Goal: Task Accomplishment & Management: Use online tool/utility

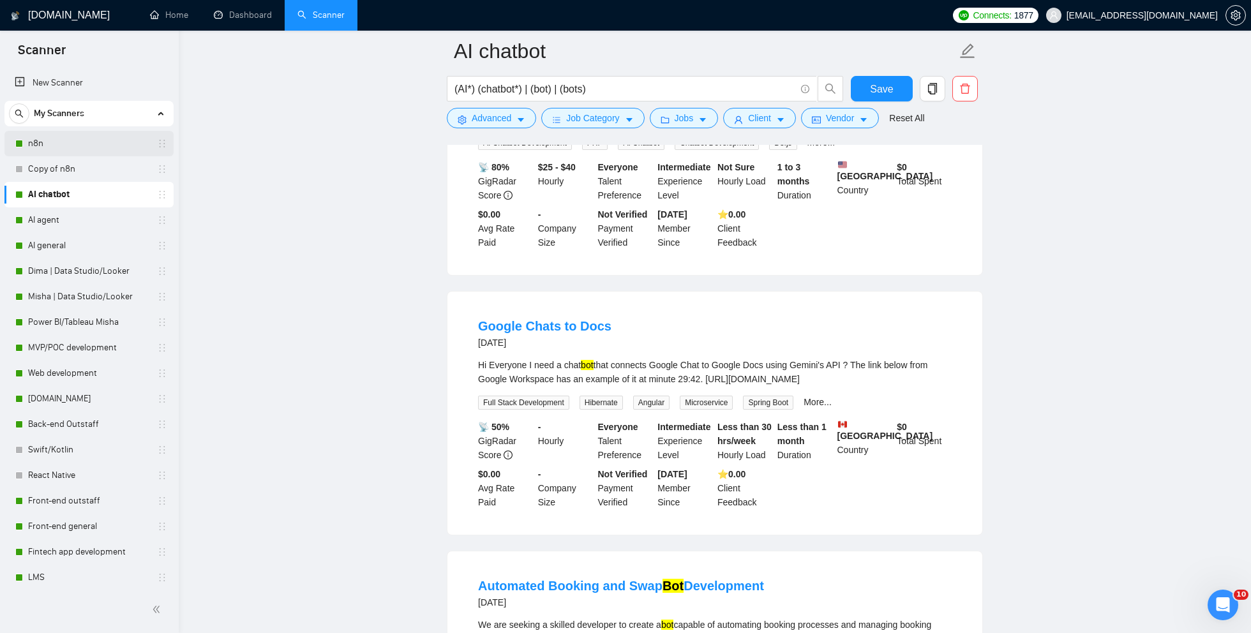
click at [72, 144] on link "n8n" at bounding box center [88, 144] width 121 height 26
click at [884, 86] on span "Save" at bounding box center [881, 89] width 23 height 16
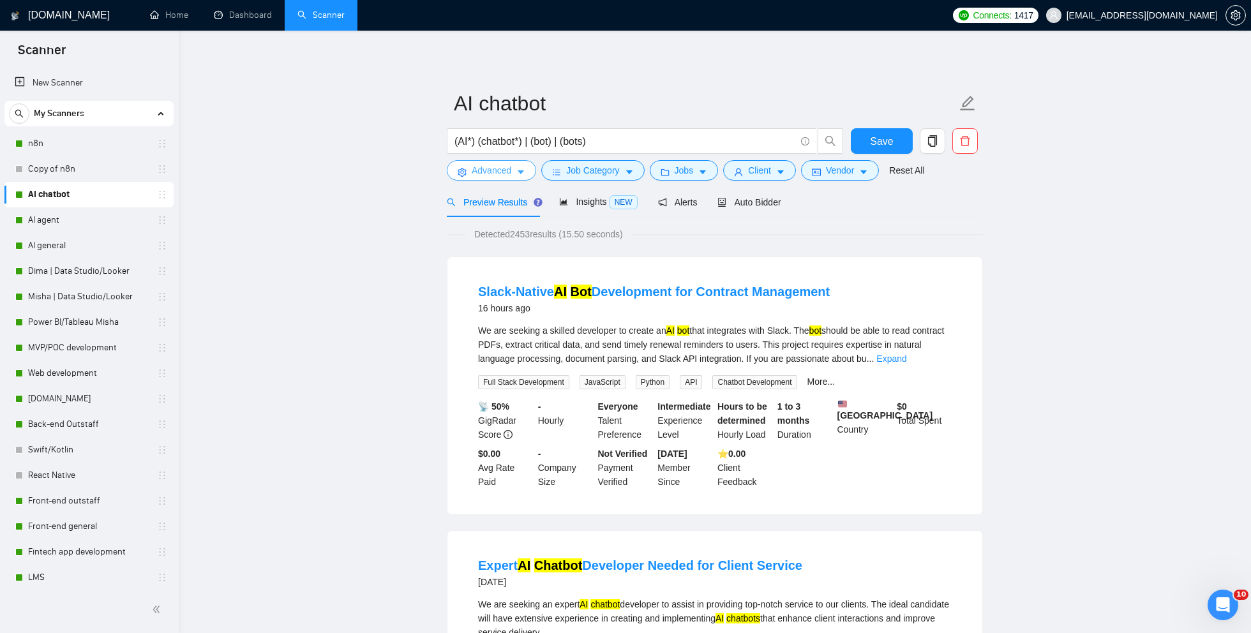
click at [506, 169] on span "Advanced" at bounding box center [492, 170] width 40 height 14
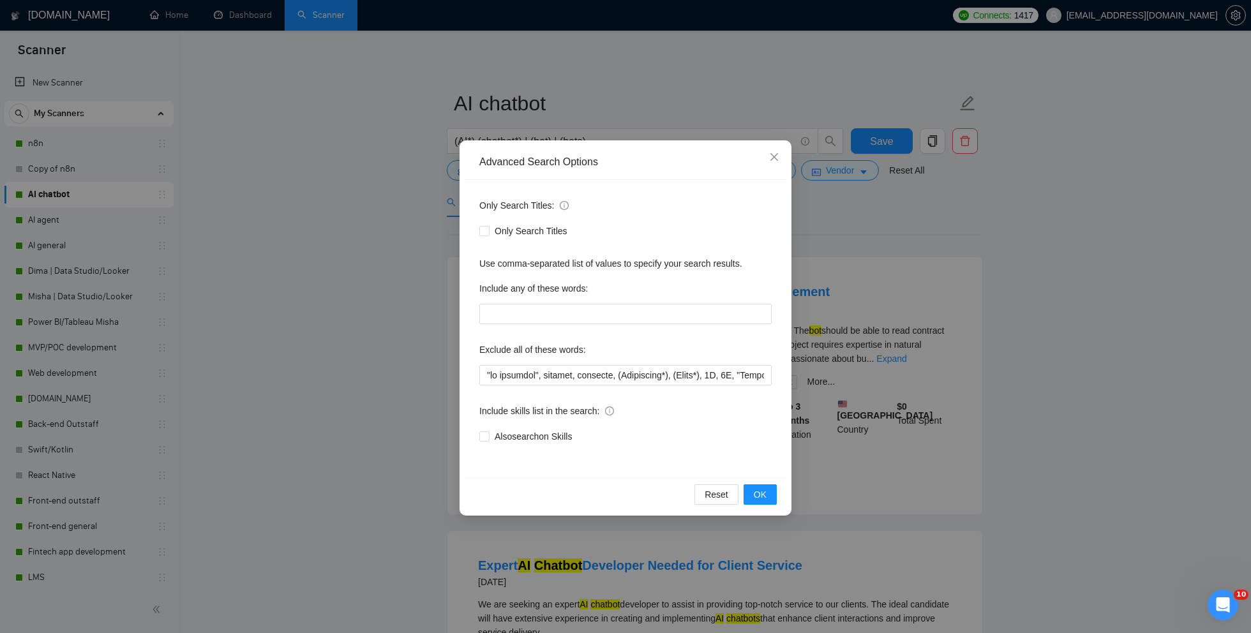
click at [373, 230] on div "Advanced Search Options Only Search Titles: Only Search Titles Use comma-separa…" at bounding box center [625, 316] width 1251 height 633
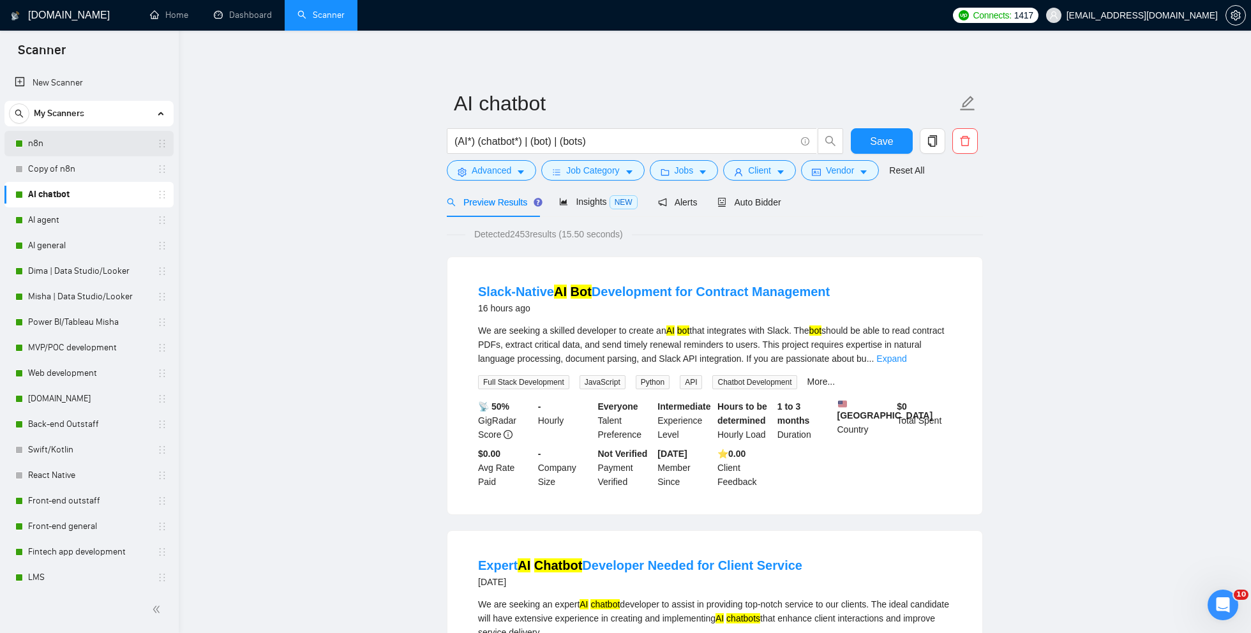
click at [61, 147] on link "n8n" at bounding box center [88, 144] width 121 height 26
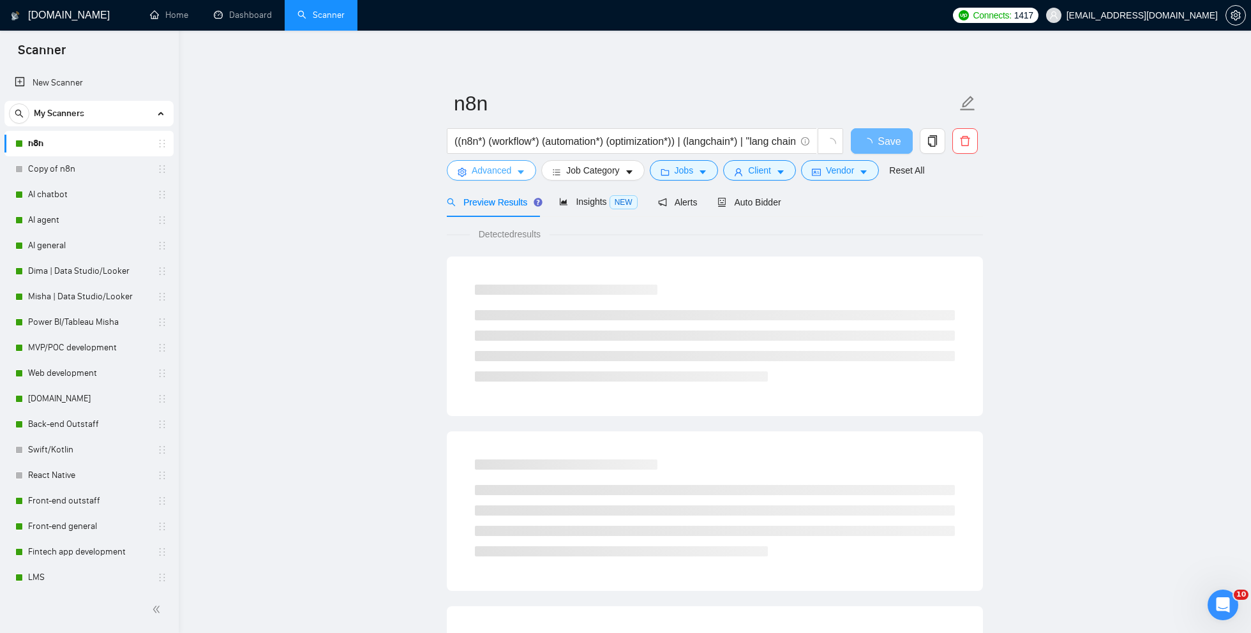
click at [522, 166] on button "Advanced" at bounding box center [491, 170] width 89 height 20
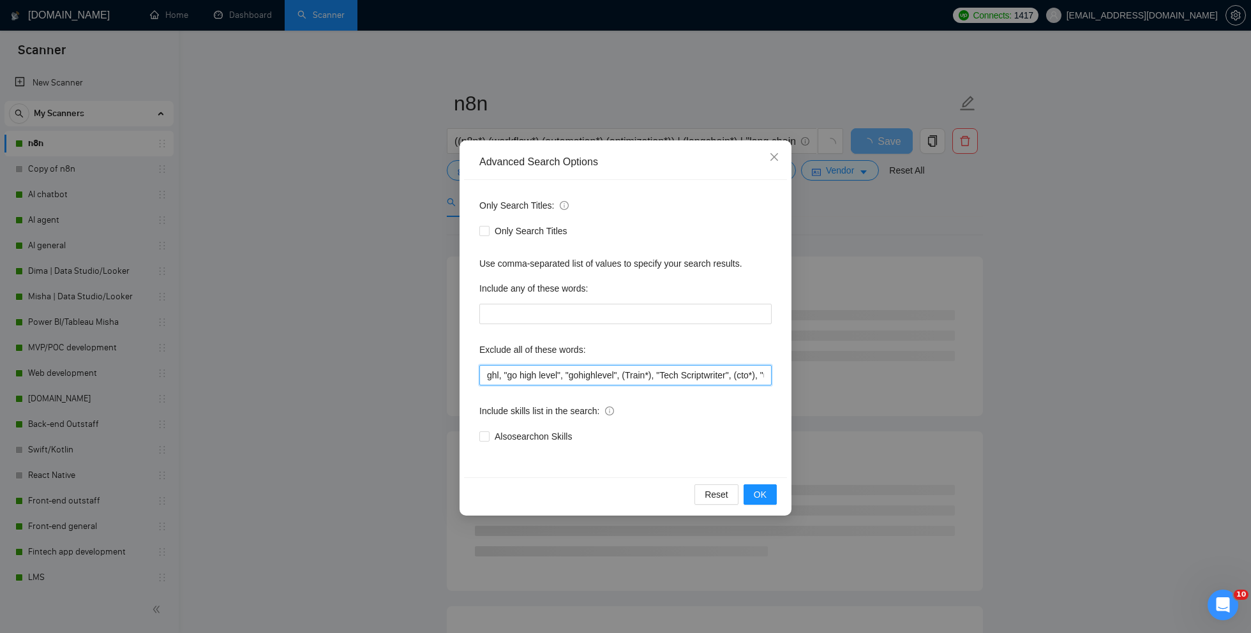
click at [543, 381] on input "ghl, "go high level", "gohighlevel", (Train*), "Tech Scriptwriter", (cto*), "ui…" at bounding box center [625, 375] width 292 height 20
drag, startPoint x: 660, startPoint y: 375, endPoint x: 764, endPoint y: 374, distance: 104.1
click at [764, 374] on input "ghl, "go high level", "gohighlevel", (Train*), "Tech Scriptwriter", (cto*), "ui…" at bounding box center [625, 375] width 292 height 20
click at [681, 375] on input "ghl, "go high level", "gohighlevel", (Train*), "Tech Scriptwriter", (cto*), "ui…" at bounding box center [625, 375] width 292 height 20
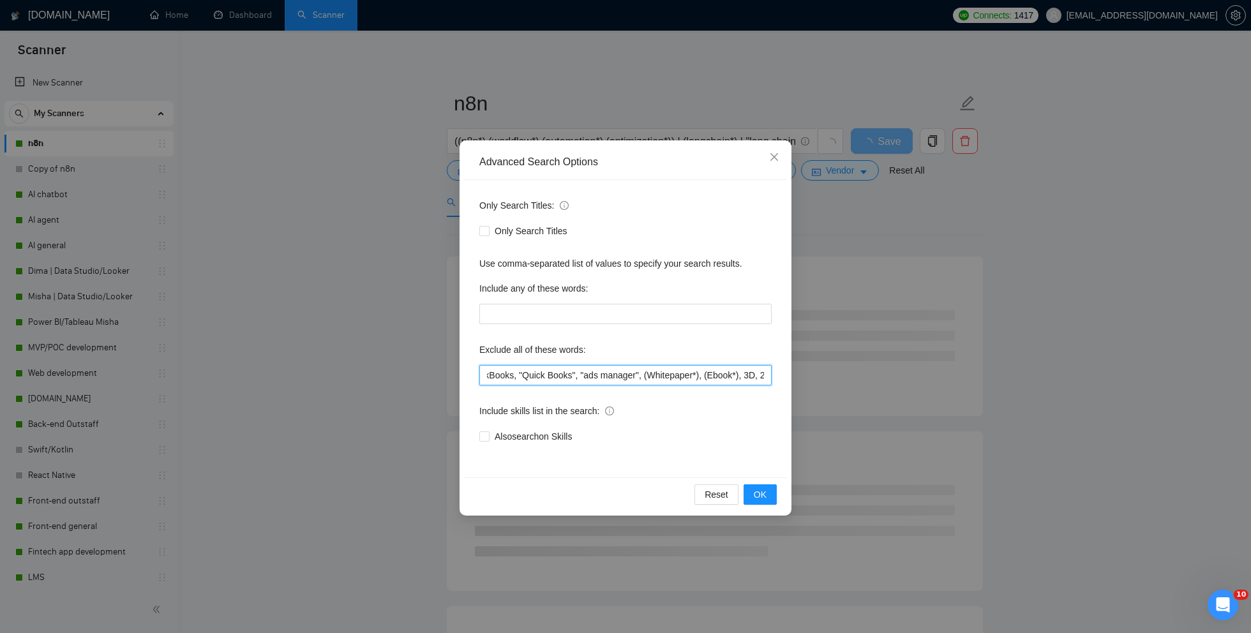
scroll to position [0, 658]
drag, startPoint x: 700, startPoint y: 375, endPoint x: 755, endPoint y: 377, distance: 54.9
click at [755, 377] on input "ghl, "go high level", "gohighlevel", (Train*), "Tech Scriptwriter", (cto*), "ui…" at bounding box center [625, 375] width 292 height 20
click at [649, 373] on input "ghl, "go high level", "gohighlevel", (Train*), "Tech Scriptwriter", (cto*), "ui…" at bounding box center [625, 375] width 292 height 20
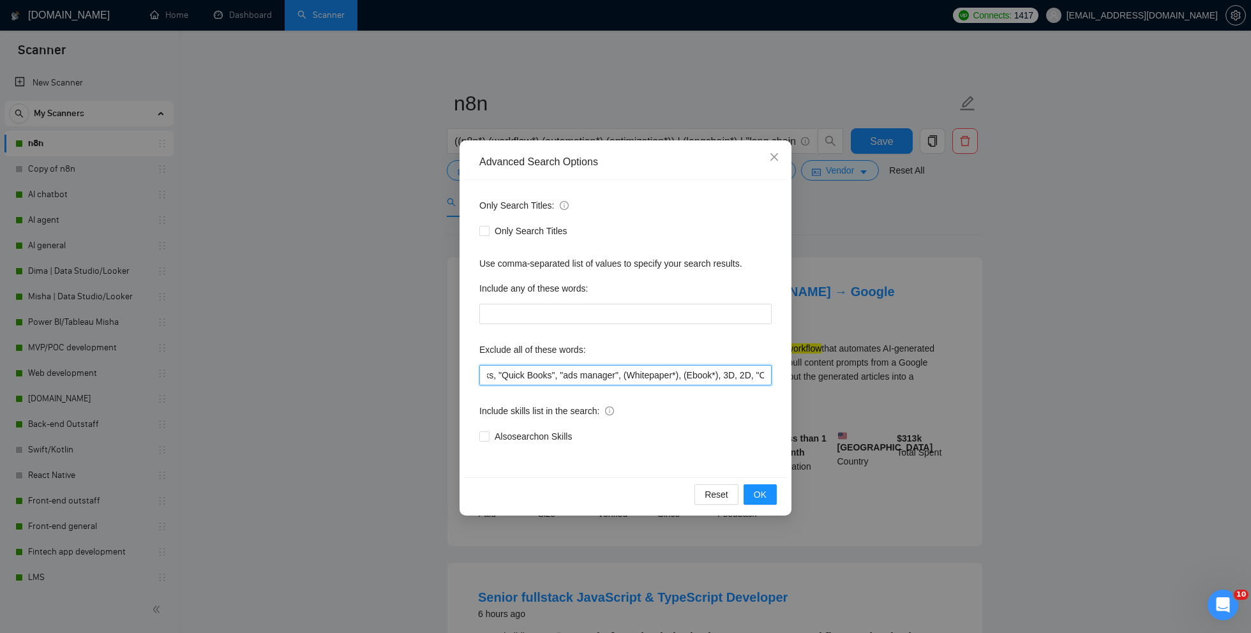
drag, startPoint x: 665, startPoint y: 375, endPoint x: 628, endPoint y: 375, distance: 37.7
click at [628, 375] on input "ghl, "go high level", "gohighlevel", (Train*), "Tech Scriptwriter", (cto*), "ui…" at bounding box center [625, 375] width 292 height 20
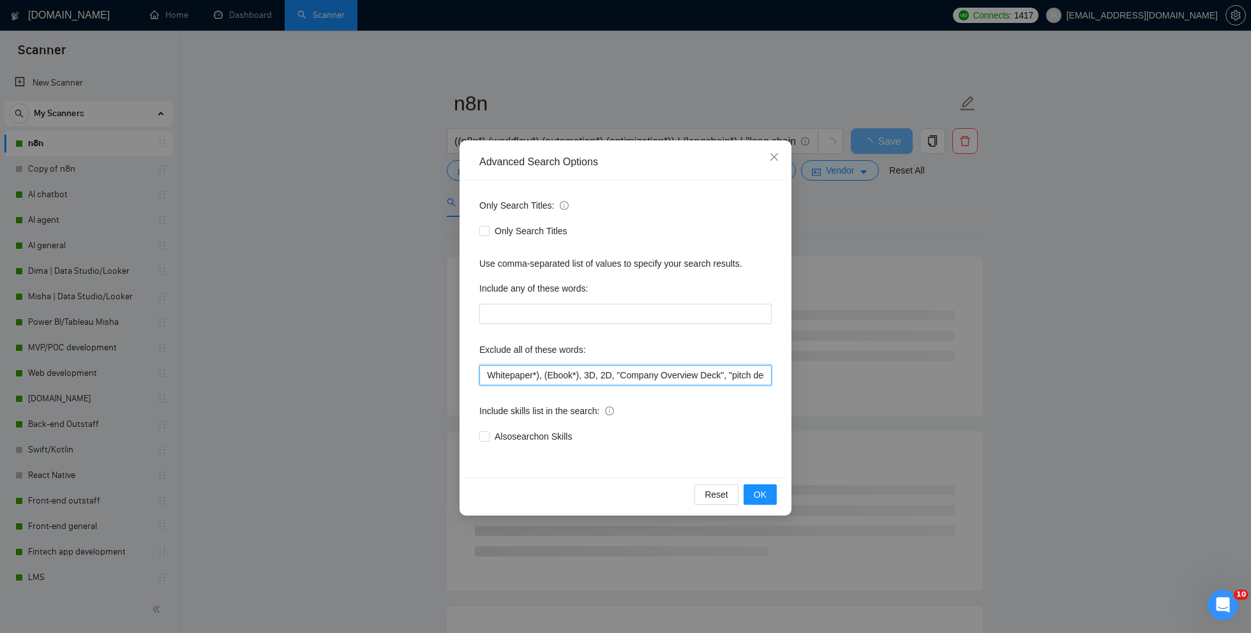
drag, startPoint x: 726, startPoint y: 379, endPoint x: 762, endPoint y: 379, distance: 35.8
click at [762, 379] on input "ghl, "go high level", "gohighlevel", (Train*), "Tech Scriptwriter", (cto*), "ui…" at bounding box center [625, 375] width 292 height 20
click at [718, 375] on input "ghl, "go high level", "gohighlevel", (Train*), "Tech Scriptwriter", (cto*), "ui…" at bounding box center [625, 375] width 292 height 20
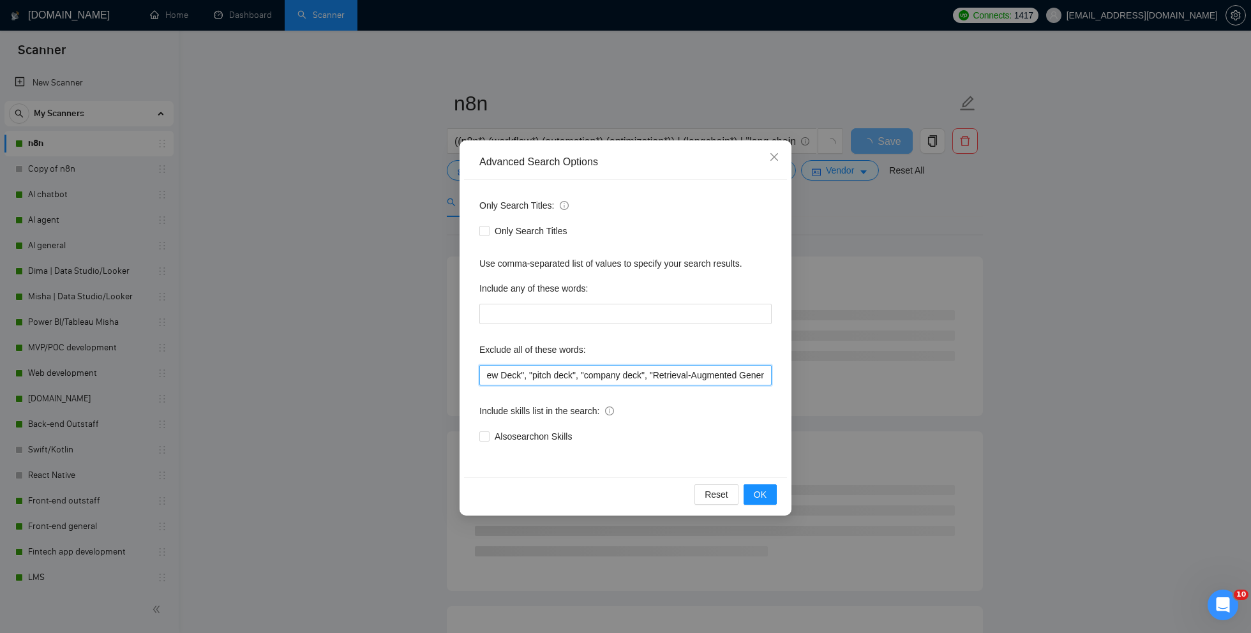
drag, startPoint x: 728, startPoint y: 377, endPoint x: 762, endPoint y: 377, distance: 33.8
click at [762, 377] on input "ghl, "go high level", "gohighlevel", (Train*), "Tech Scriptwriter", (cto*), "ui…" at bounding box center [625, 375] width 292 height 20
click at [701, 373] on input "ghl, "go high level", "gohighlevel", (Train*), "Tech Scriptwriter", (cto*), "ui…" at bounding box center [625, 375] width 292 height 20
drag, startPoint x: 720, startPoint y: 377, endPoint x: 758, endPoint y: 379, distance: 37.7
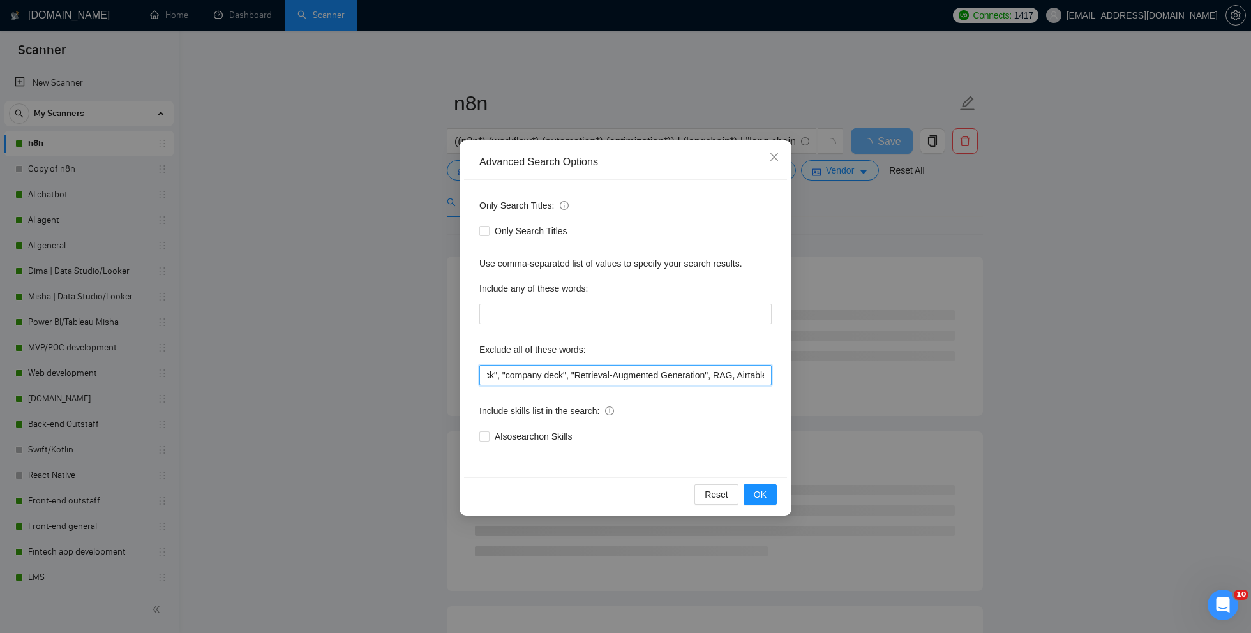
click at [758, 379] on input "ghl, "go high level", "gohighlevel", (Train*), "Tech Scriptwriter", (cto*), "ui…" at bounding box center [625, 375] width 292 height 20
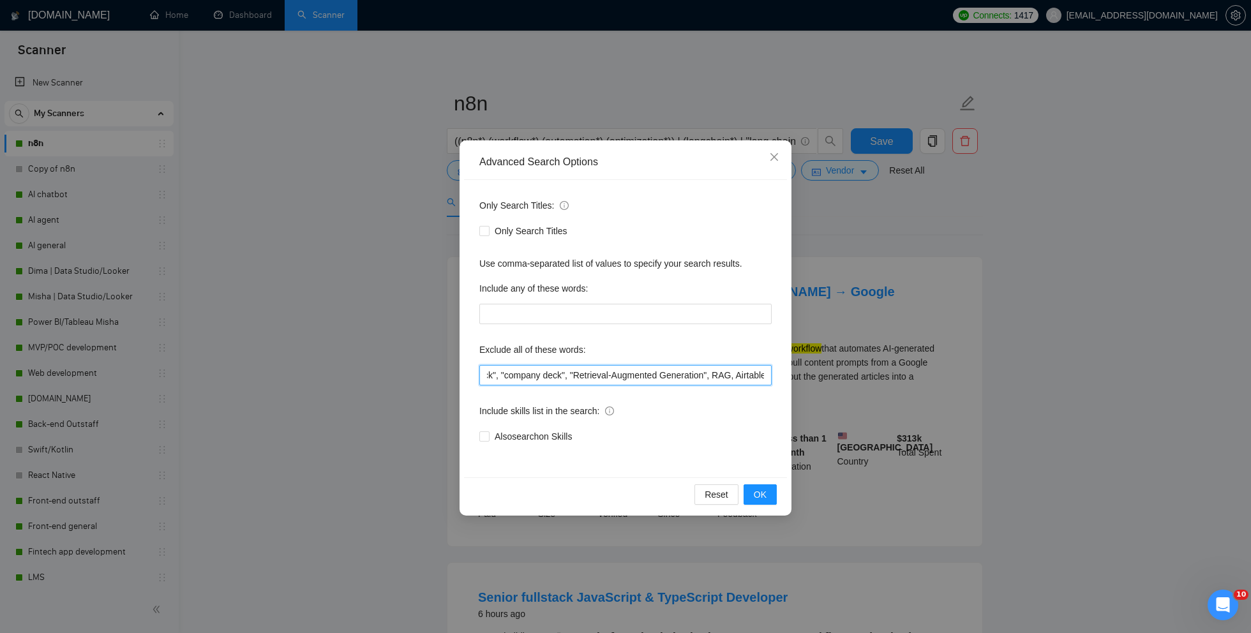
click at [727, 380] on input "ghl, "go high level", "gohighlevel", (Train*), "Tech Scriptwriter", (cto*), "ui…" at bounding box center [625, 375] width 292 height 20
drag, startPoint x: 626, startPoint y: 373, endPoint x: 577, endPoint y: 375, distance: 49.2
click at [577, 375] on input "ghl, "go high level", "gohighlevel", (Train*), "Tech Scriptwriter", (cto*), "ui…" at bounding box center [625, 375] width 292 height 20
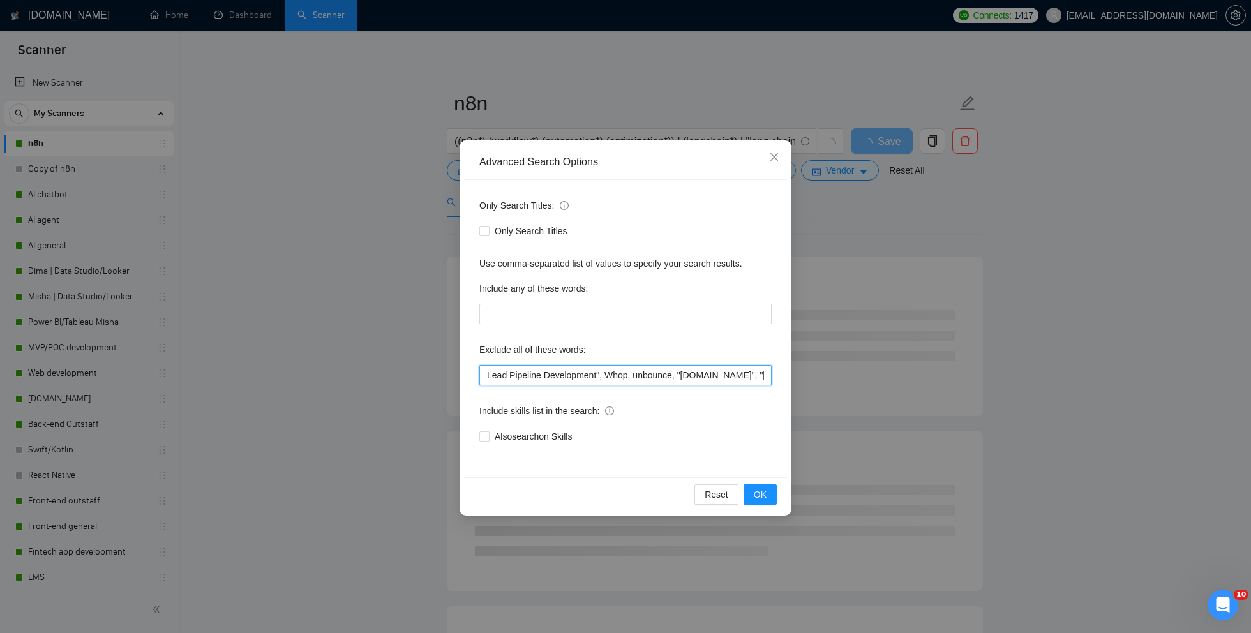
drag, startPoint x: 739, startPoint y: 375, endPoint x: 773, endPoint y: 374, distance: 33.8
click at [773, 374] on div "Only Search Titles: Only Search Titles Use comma-separated list of values to sp…" at bounding box center [625, 329] width 323 height 298
click at [559, 378] on input "ghl, "go high level", "gohighlevel", (Train*), "Tech Scriptwriter", (cto*), "ui…" at bounding box center [625, 375] width 292 height 20
drag, startPoint x: 506, startPoint y: 373, endPoint x: 491, endPoint y: 373, distance: 15.3
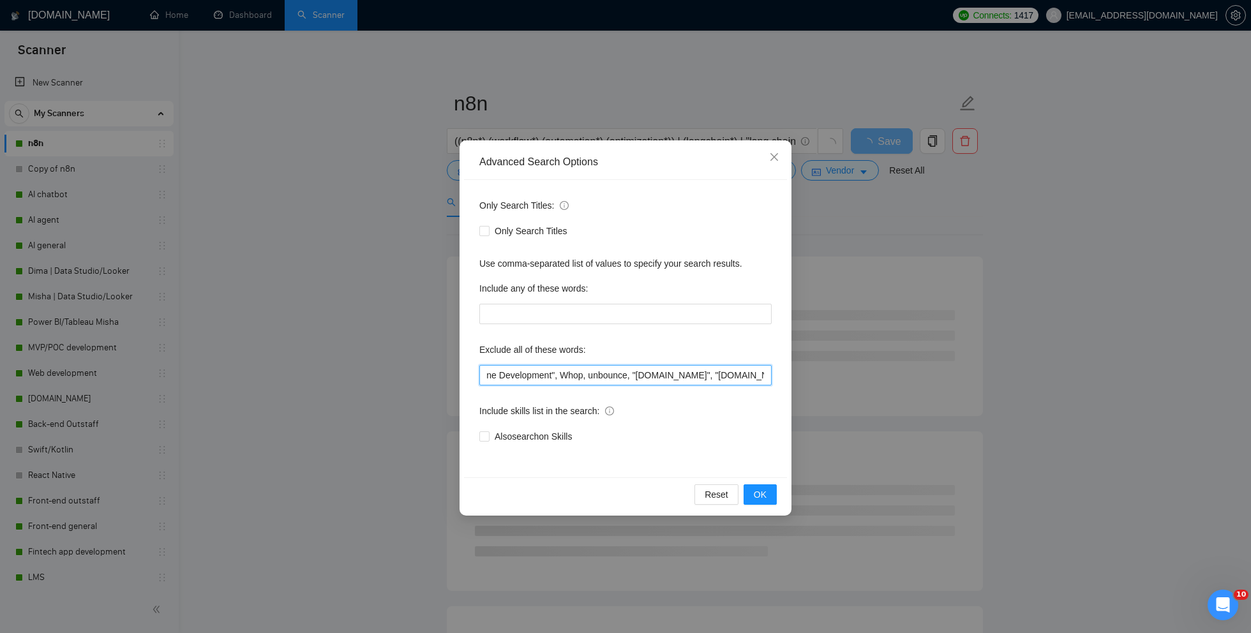
click at [491, 373] on input "ghl, "go high level", "gohighlevel", (Train*), "Tech Scriptwriter", (cto*), "ui…" at bounding box center [625, 375] width 292 height 20
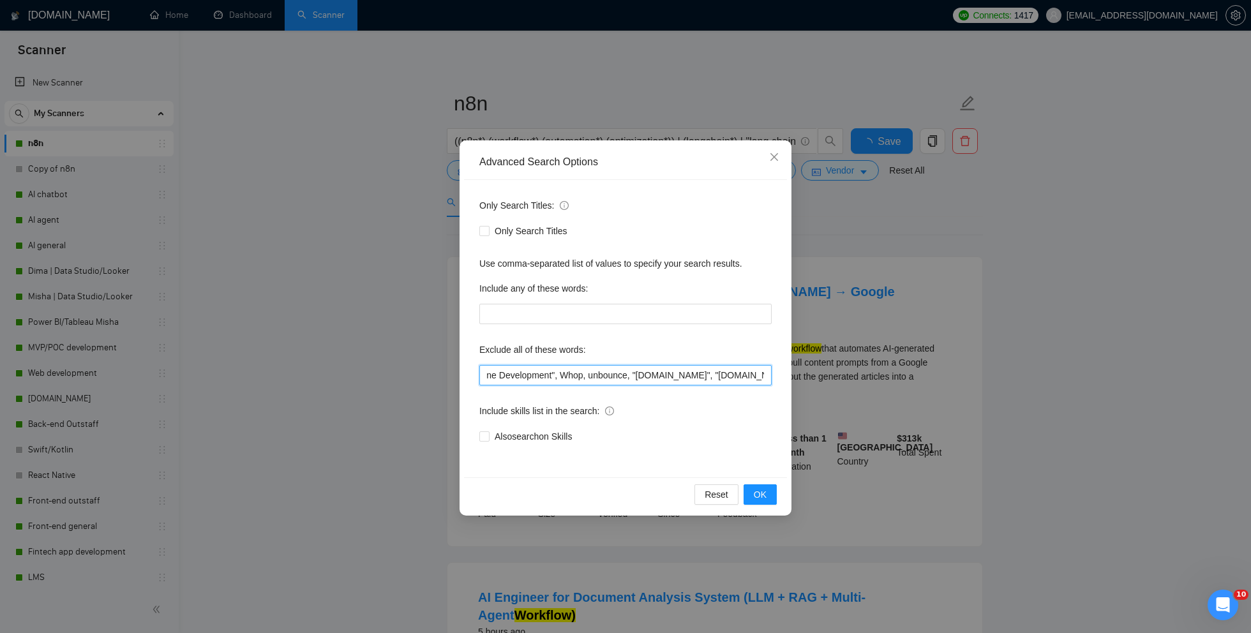
scroll to position [0, 1141]
click at [549, 370] on input "ghl, "go high level", "gohighlevel", (Train*), "Tech Scriptwriter", (cto*), "ui…" at bounding box center [625, 375] width 292 height 20
drag, startPoint x: 730, startPoint y: 373, endPoint x: 757, endPoint y: 373, distance: 26.8
click at [757, 373] on input "ghl, "go high level", "gohighlevel", (Train*), "Tech Scriptwriter", (cto*), "ui…" at bounding box center [625, 375] width 292 height 20
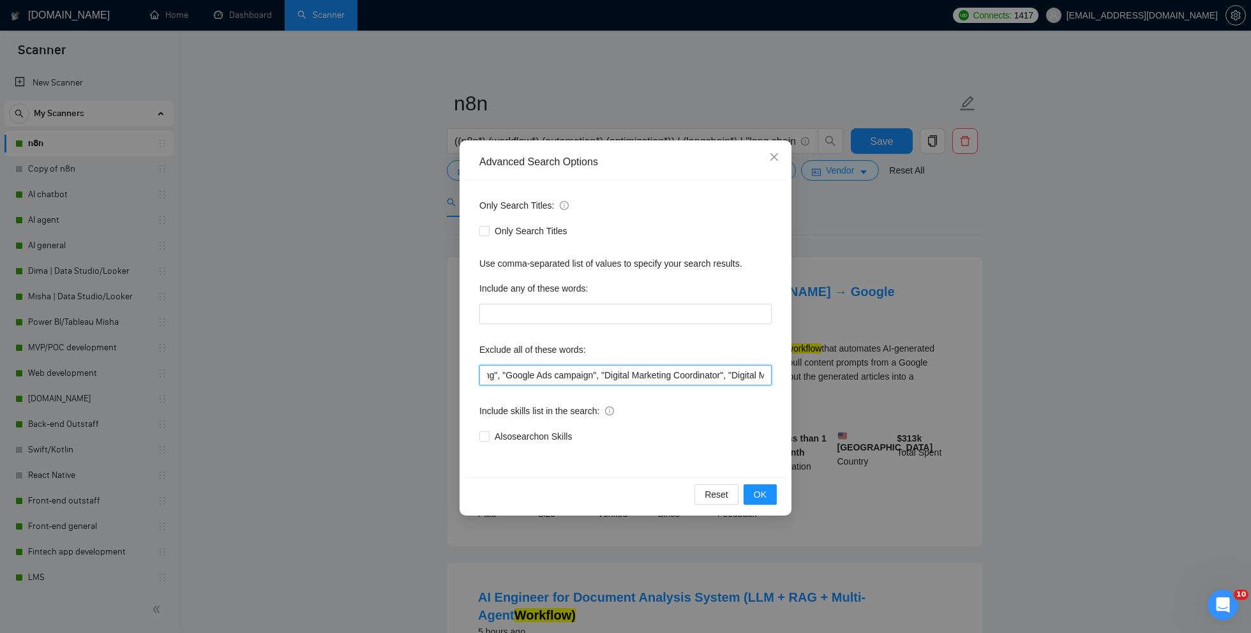
click at [584, 372] on input "ghl, "go high level", "gohighlevel", (Train*), "Tech Scriptwriter", (cto*), "ui…" at bounding box center [625, 375] width 292 height 20
drag, startPoint x: 553, startPoint y: 373, endPoint x: 653, endPoint y: 370, distance: 99.7
click at [653, 370] on input "ghl, "go high level", "gohighlevel", (Train*), "Tech Scriptwriter", (cto*), "ui…" at bounding box center [625, 375] width 292 height 20
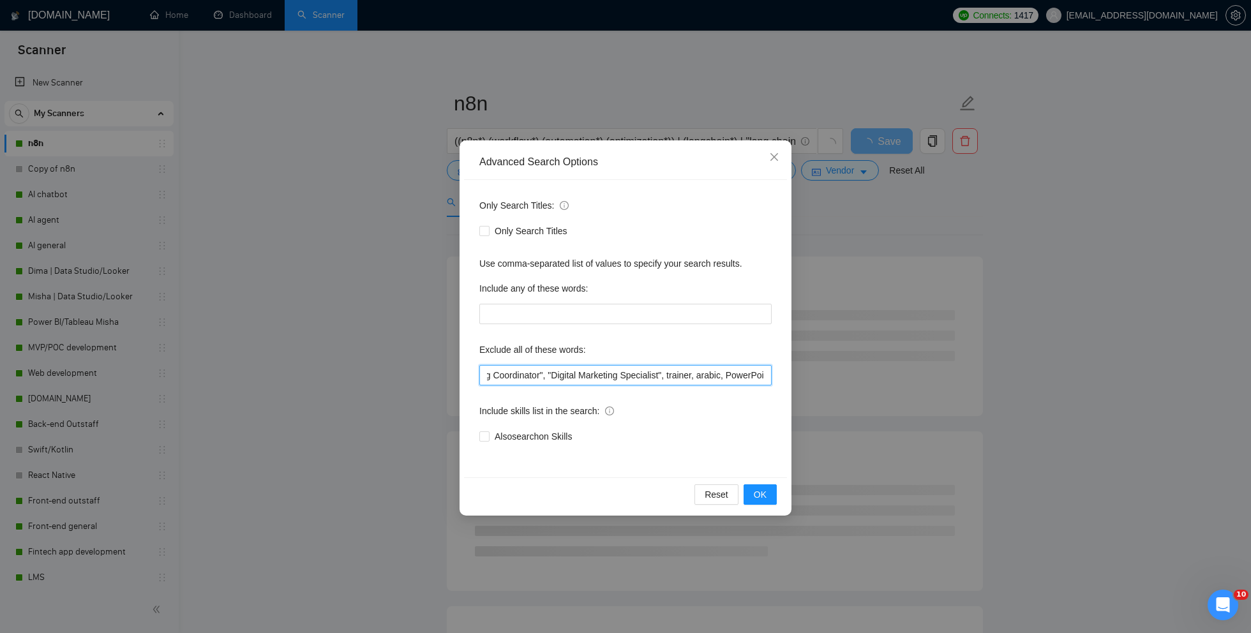
drag, startPoint x: 704, startPoint y: 373, endPoint x: 755, endPoint y: 370, distance: 51.2
click at [755, 370] on input "ghl, "go high level", "gohighlevel", (Train*), "Tech Scriptwriter", (cto*), "ui…" at bounding box center [625, 375] width 292 height 20
click at [727, 372] on input "ghl, "go high level", "gohighlevel", (Train*), "Tech Scriptwriter", (cto*), "ui…" at bounding box center [625, 375] width 292 height 20
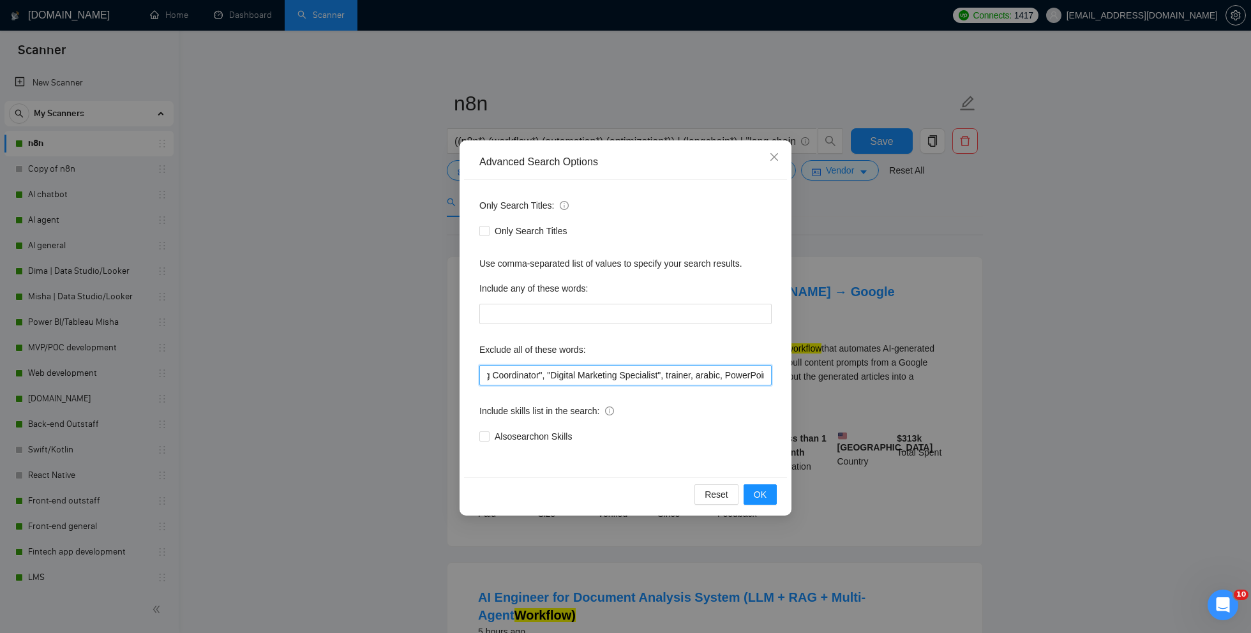
drag, startPoint x: 605, startPoint y: 375, endPoint x: 712, endPoint y: 370, distance: 107.4
click at [712, 371] on input "ghl, "go high level", "gohighlevel", (Train*), "Tech Scriptwriter", (cto*), "ui…" at bounding box center [625, 375] width 292 height 20
drag, startPoint x: 723, startPoint y: 374, endPoint x: 621, endPoint y: 373, distance: 101.5
click at [621, 373] on input "ghl, "go high level", "gohighlevel", (Train*), "Tech Scriptwriter", (cto*), "ui…" at bounding box center [625, 375] width 292 height 20
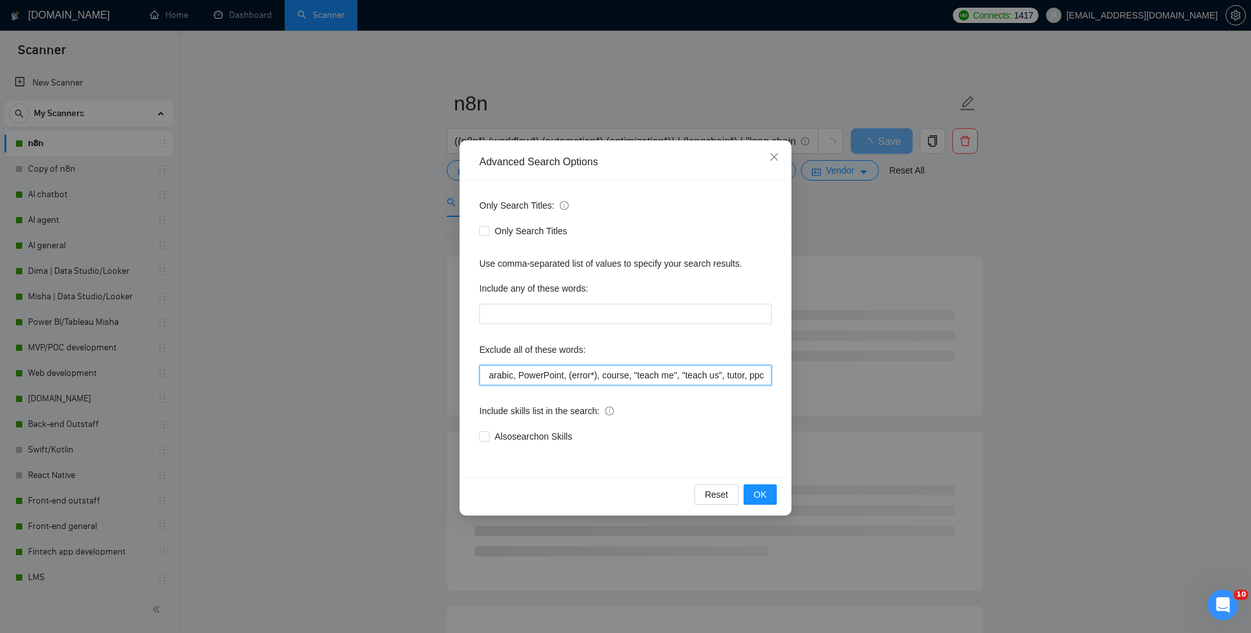
scroll to position [0, 3199]
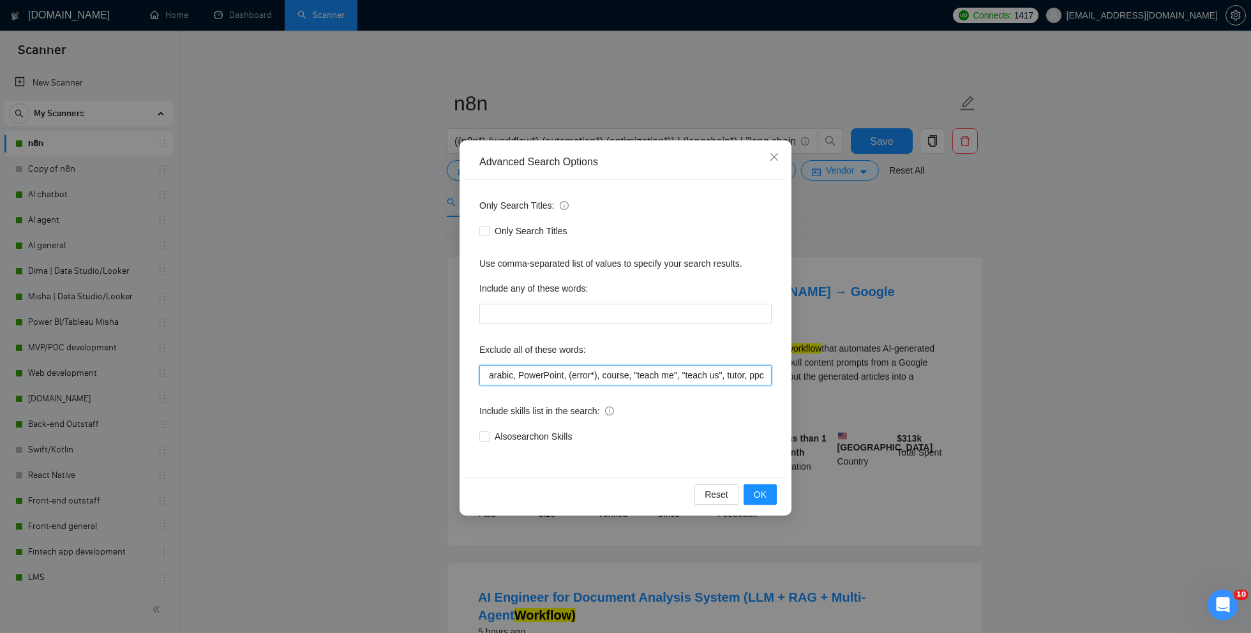
drag, startPoint x: 713, startPoint y: 374, endPoint x: 776, endPoint y: 374, distance: 62.6
click at [776, 375] on div "Only Search Titles: Only Search Titles Use comma-separated list of values to sp…" at bounding box center [625, 329] width 323 height 298
click at [757, 380] on input "ghl, "go high level", "gohighlevel", (Train*), "Tech Scriptwriter", (cto*), "ui…" at bounding box center [625, 375] width 292 height 20
click at [764, 380] on input "ghl, "go high level", "gohighlevel", (Train*), "Tech Scriptwriter", (cto*), "ui…" at bounding box center [625, 375] width 292 height 20
type input "ghl, "go high level", "gohighlevel", (Train*), "Tech Scriptwriter", (cto*), "ui…"
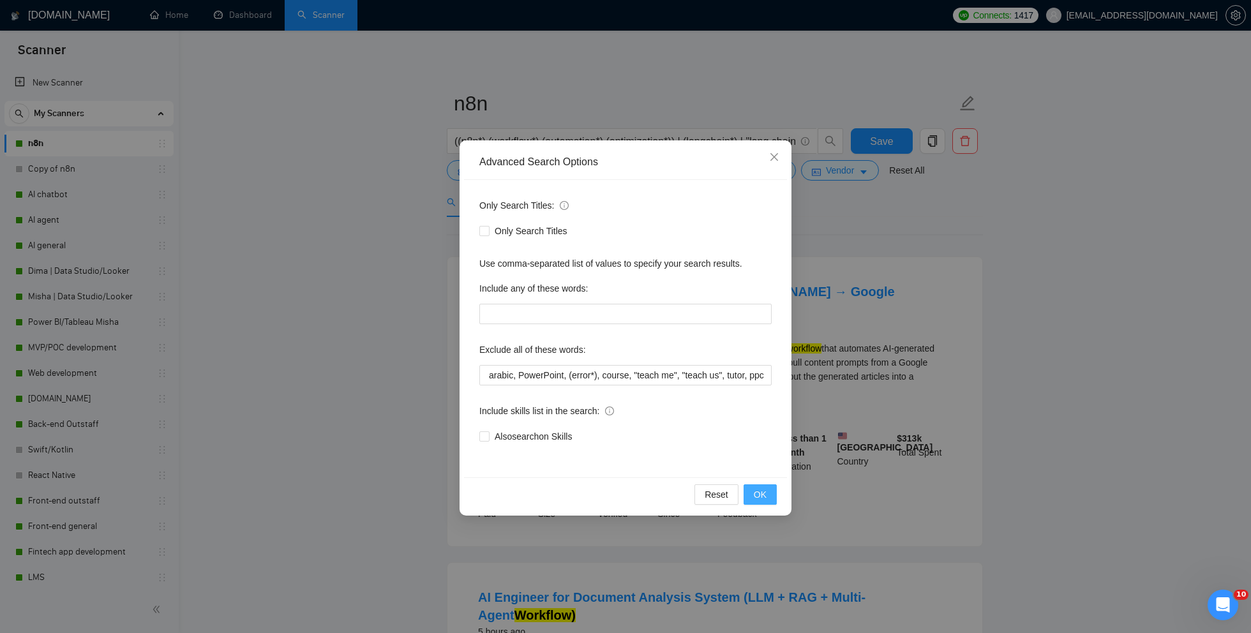
click at [761, 487] on button "OK" at bounding box center [760, 495] width 33 height 20
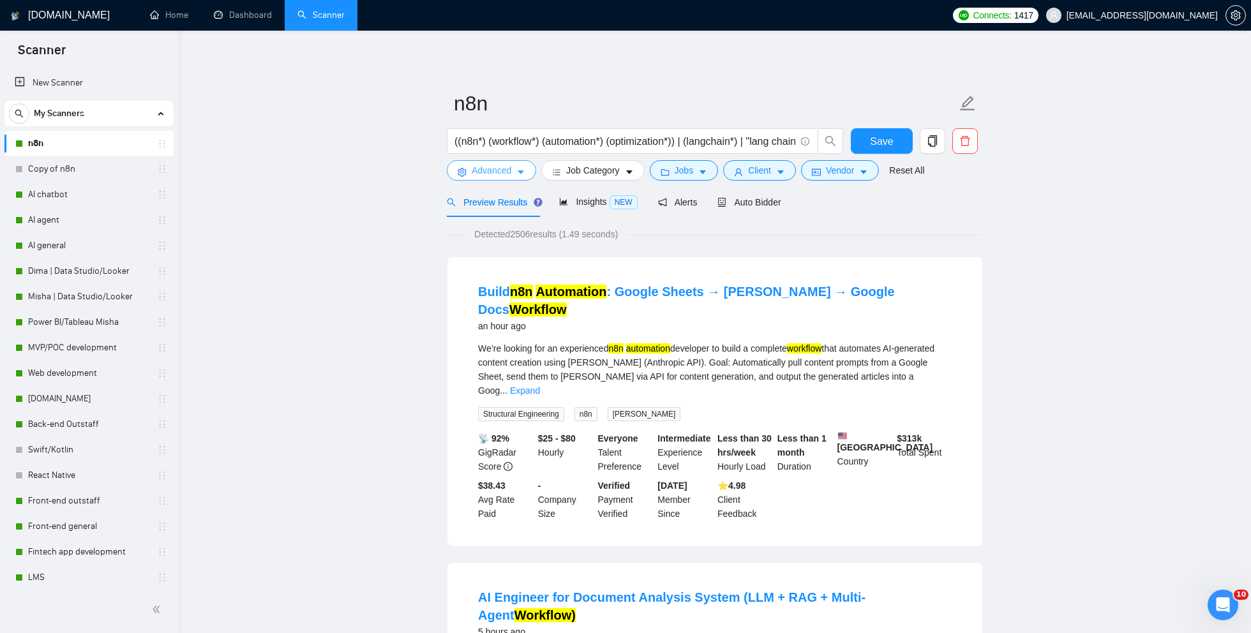
click at [518, 169] on icon "caret-down" at bounding box center [521, 172] width 9 height 9
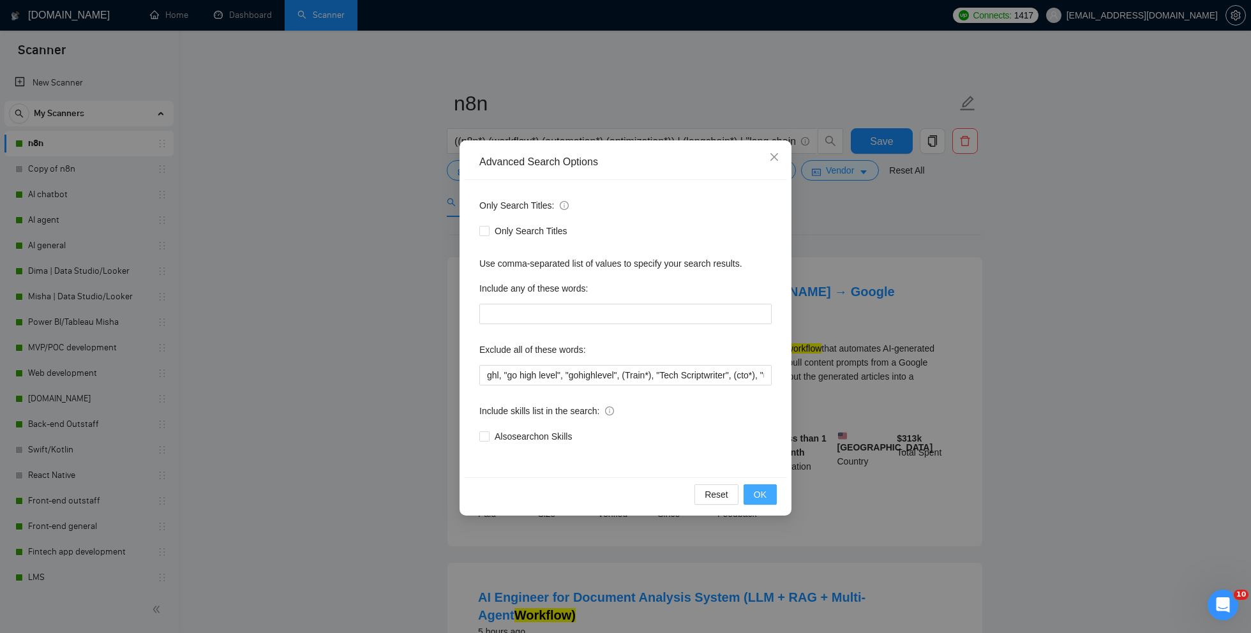
click at [755, 490] on span "OK" at bounding box center [760, 495] width 13 height 14
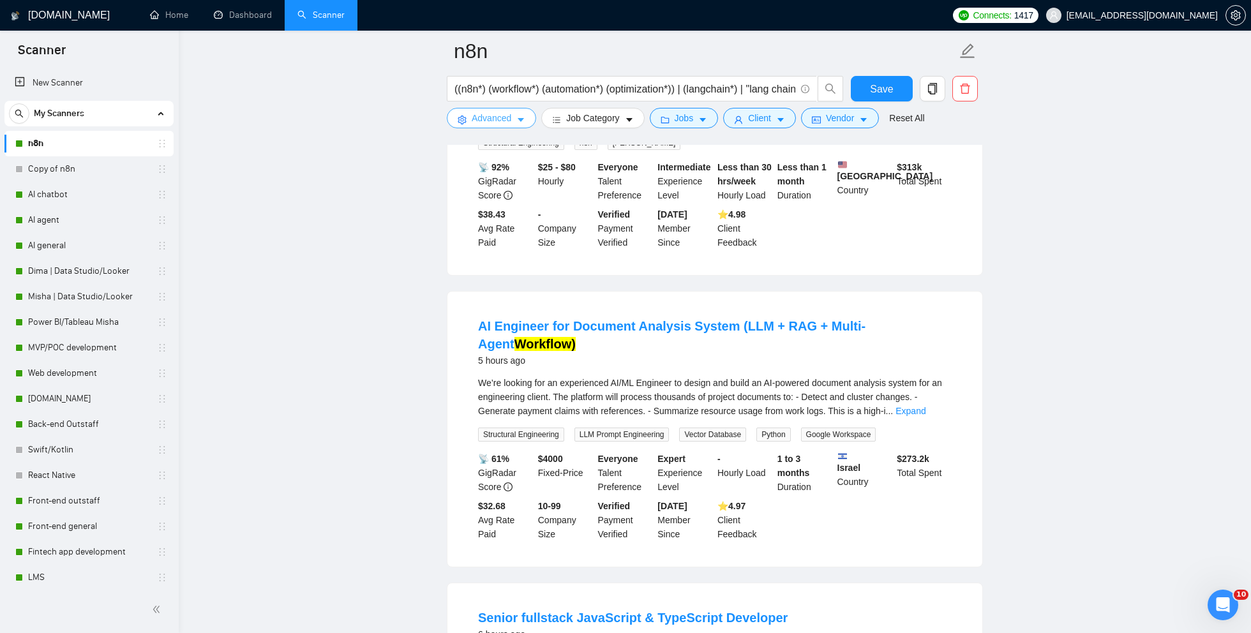
scroll to position [373, 0]
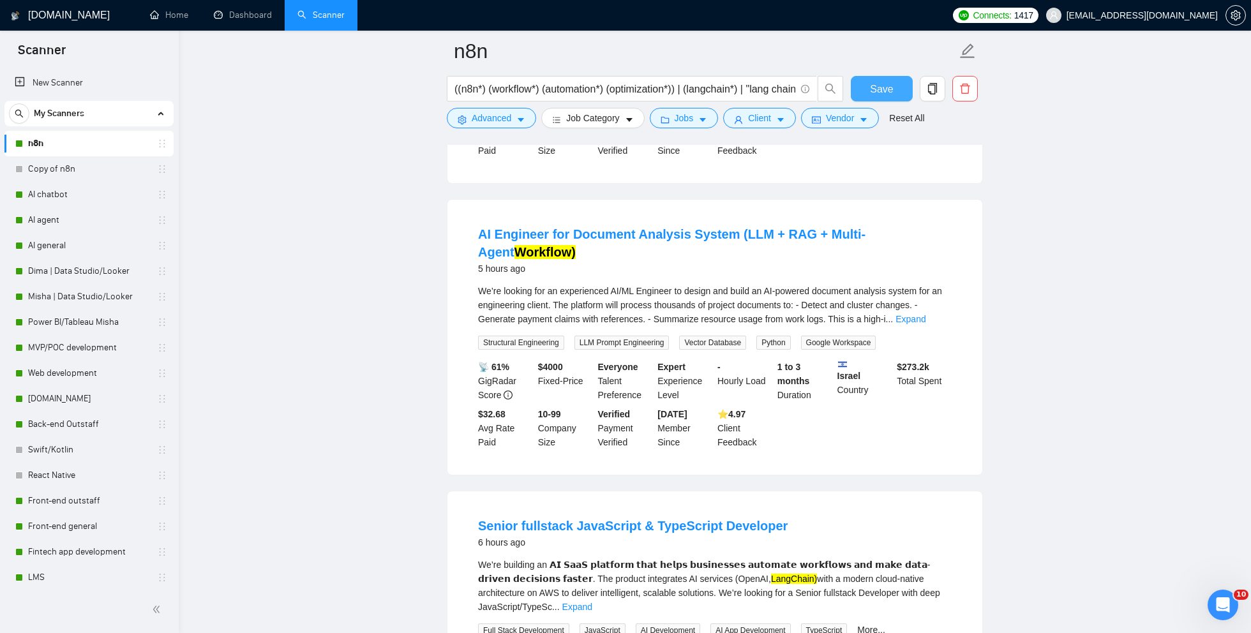
click at [884, 84] on span "Save" at bounding box center [881, 89] width 23 height 16
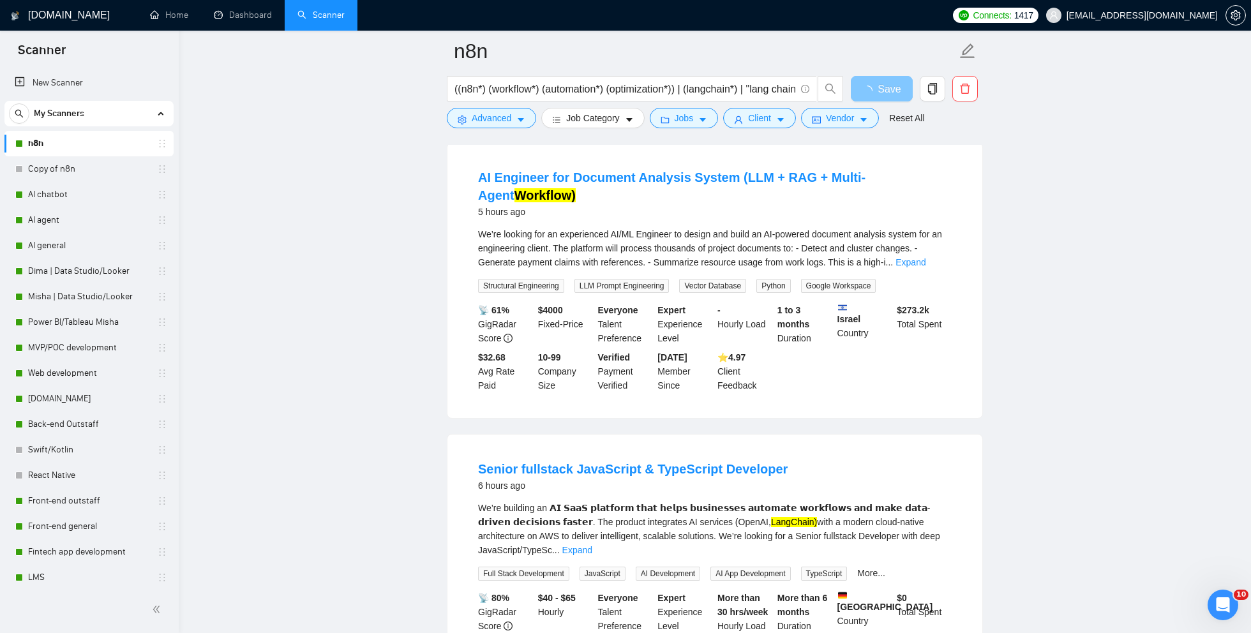
scroll to position [481, 0]
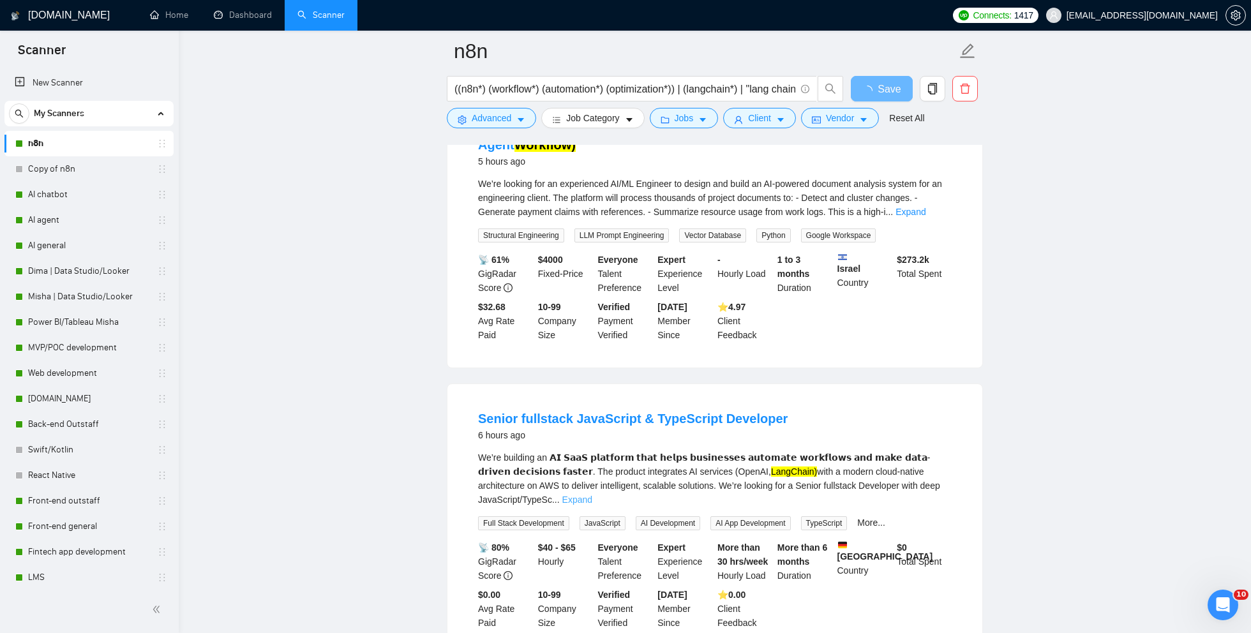
click at [592, 495] on link "Expand" at bounding box center [577, 500] width 30 height 10
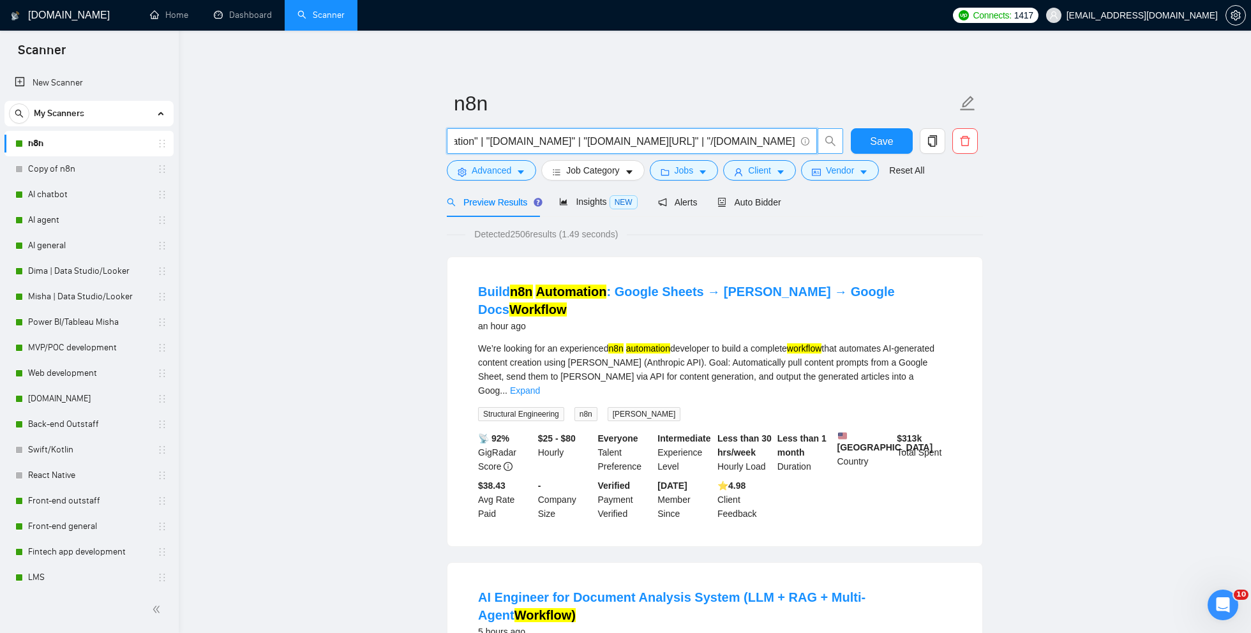
scroll to position [0, 783]
drag, startPoint x: 688, startPoint y: 139, endPoint x: 821, endPoint y: 140, distance: 133.4
click at [821, 140] on span "((n8n*) (workflow*) (automation*) (optimization*)) | (langchain*) | "lang chain…" at bounding box center [645, 141] width 397 height 26
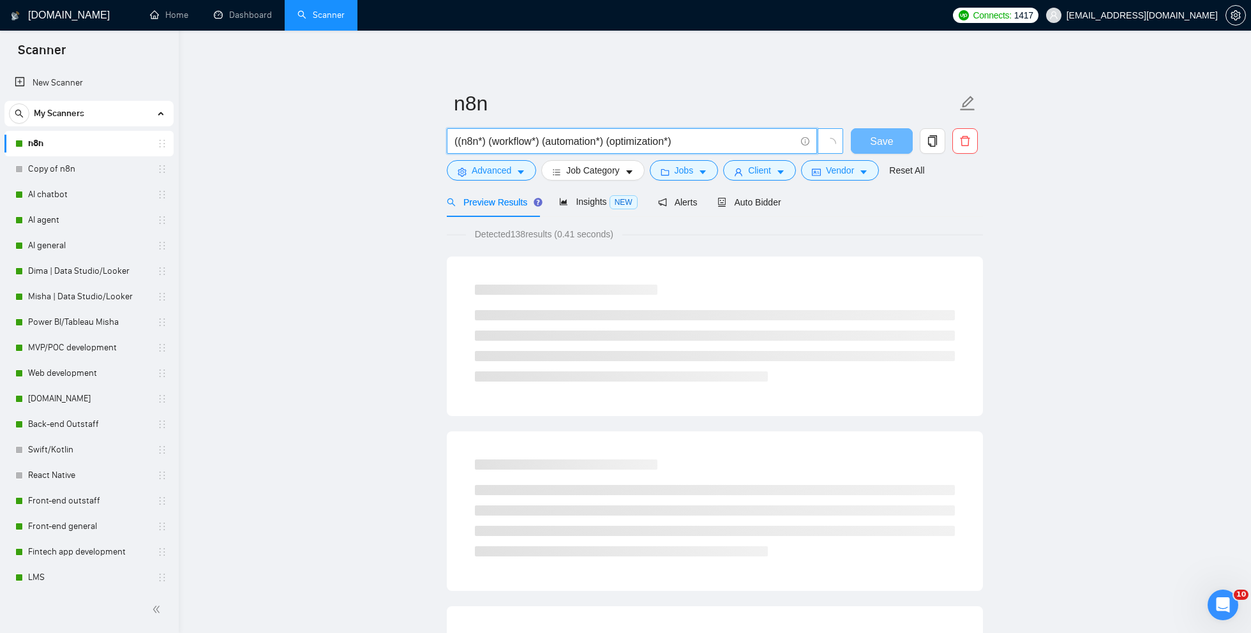
click at [458, 140] on input "((n8n*) (workflow*) (automation*) (optimization*)" at bounding box center [625, 141] width 341 height 16
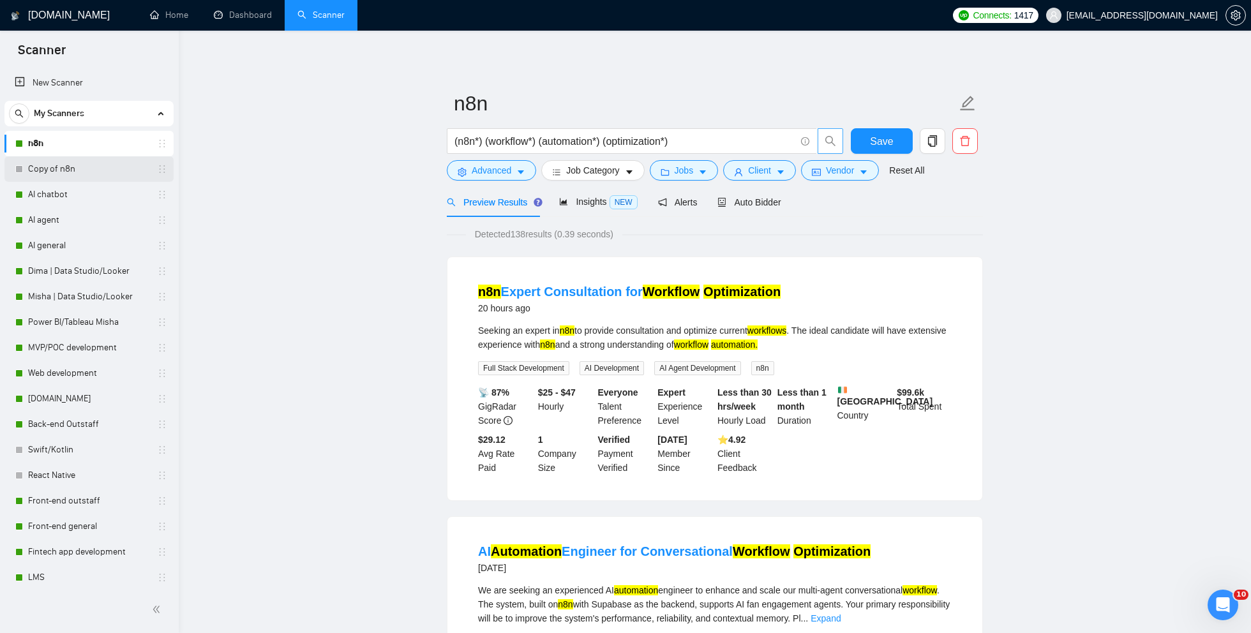
click at [60, 168] on link "Copy of n8n" at bounding box center [88, 169] width 121 height 26
click at [704, 142] on input "(n8n*) (workflow*) (automation*) (optimization*)" at bounding box center [625, 141] width 341 height 16
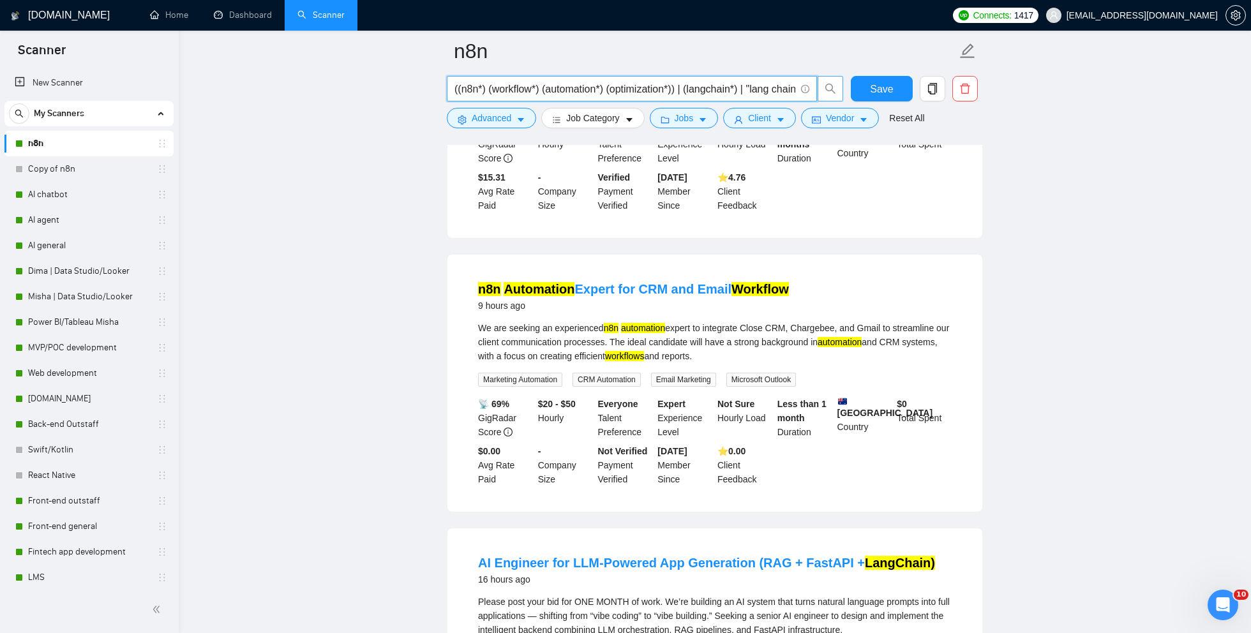
scroll to position [1525, 0]
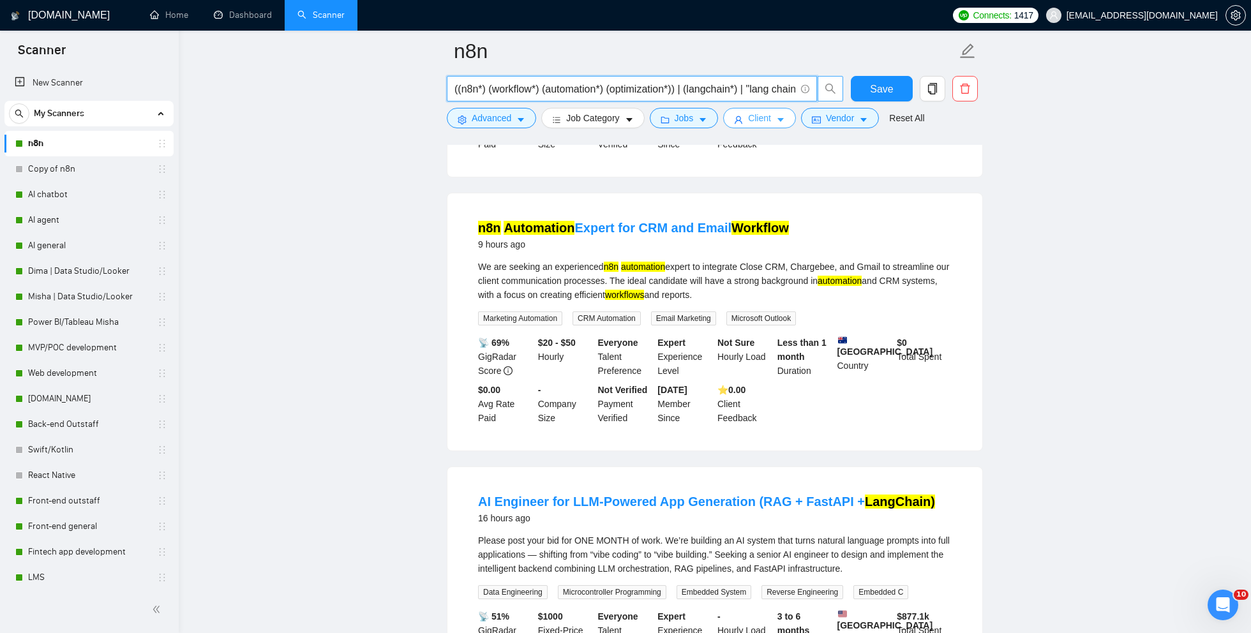
type input "((n8n*) (workflow*) (automation*) (optimization*)) | (langchain*) | "lang chain…"
click at [769, 110] on button "Client" at bounding box center [759, 118] width 73 height 20
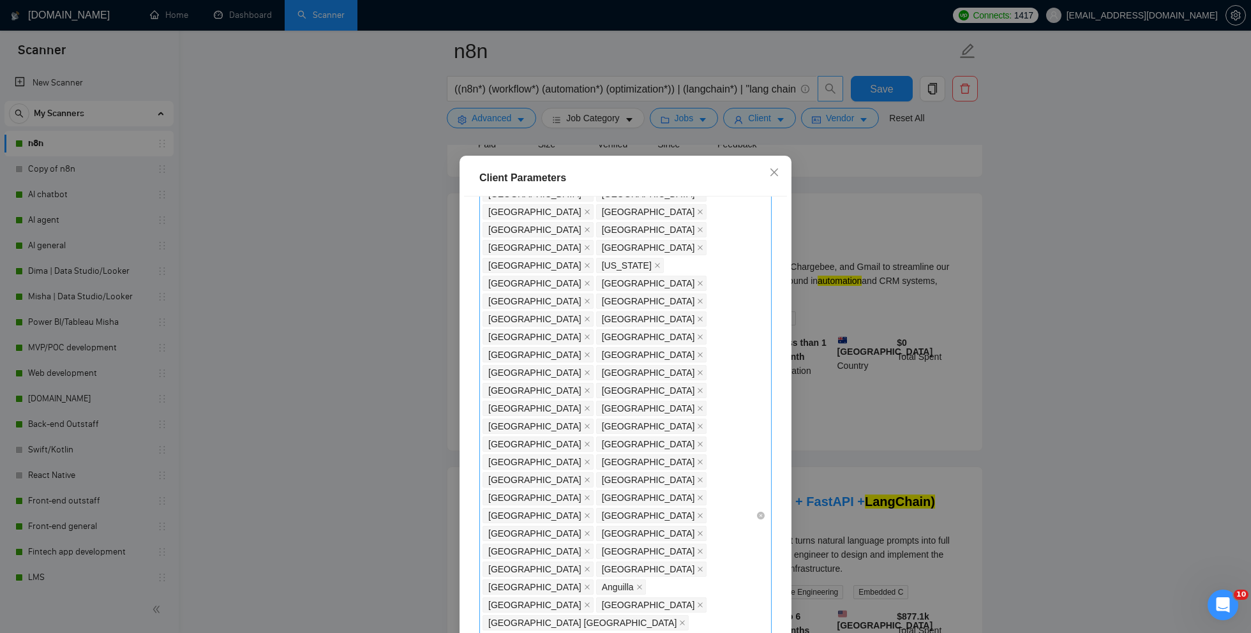
scroll to position [499, 0]
click at [771, 172] on icon "close" at bounding box center [774, 172] width 10 height 10
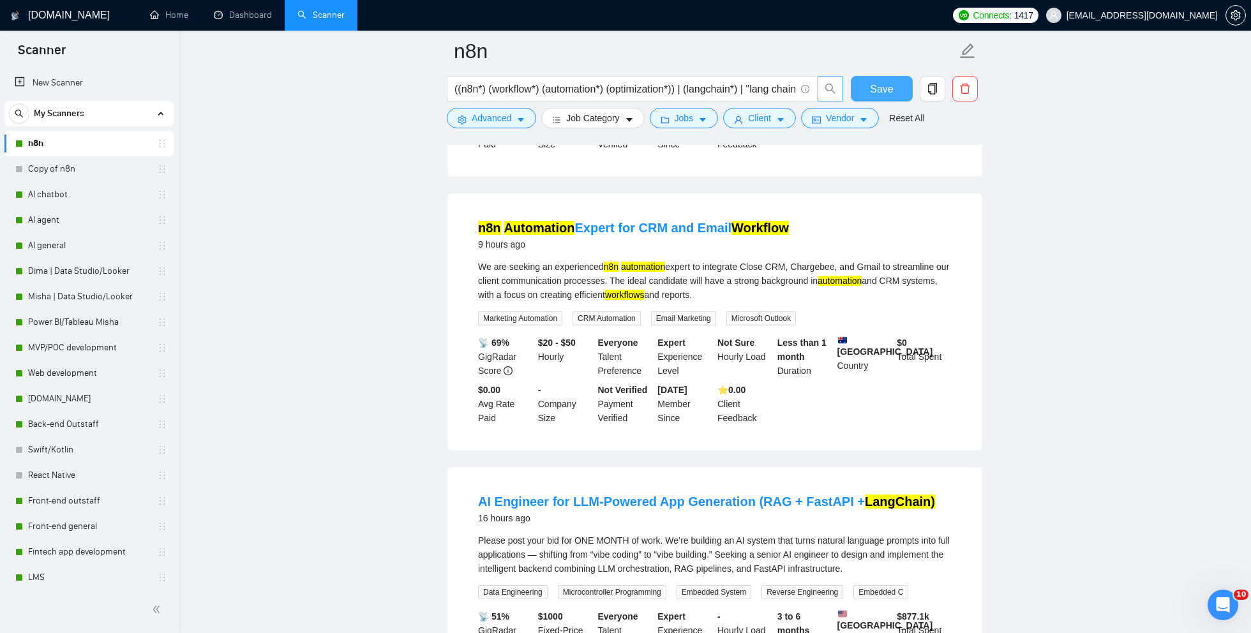
click at [886, 92] on span "Save" at bounding box center [881, 89] width 23 height 16
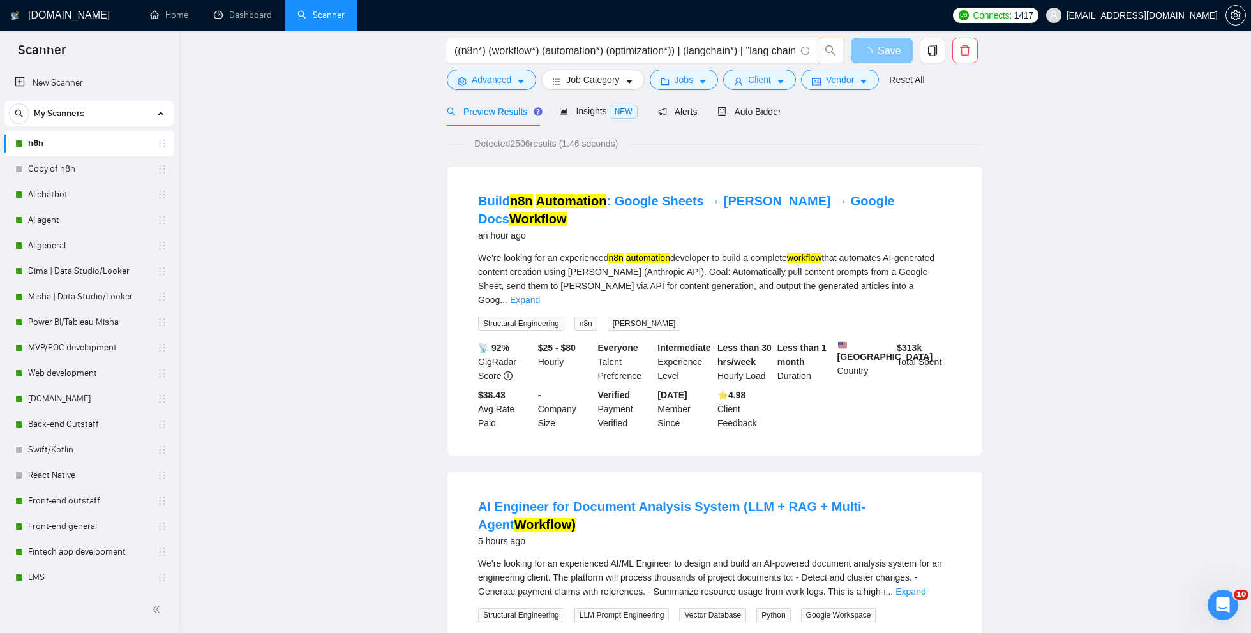
scroll to position [0, 0]
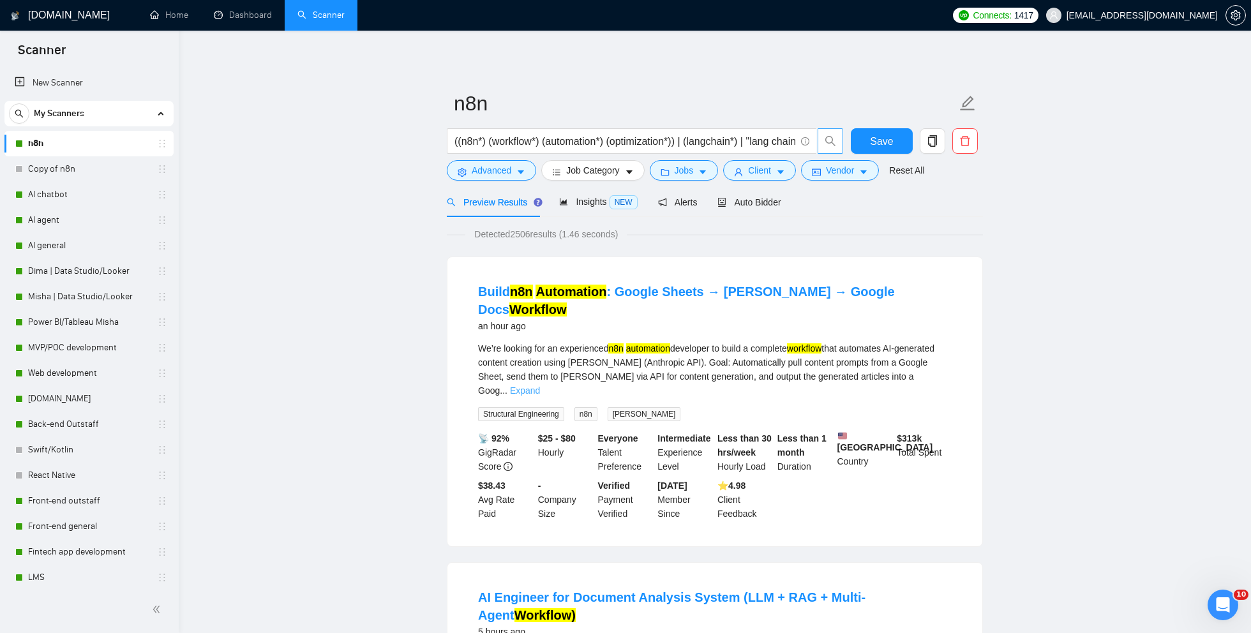
click at [540, 386] on link "Expand" at bounding box center [525, 391] width 30 height 10
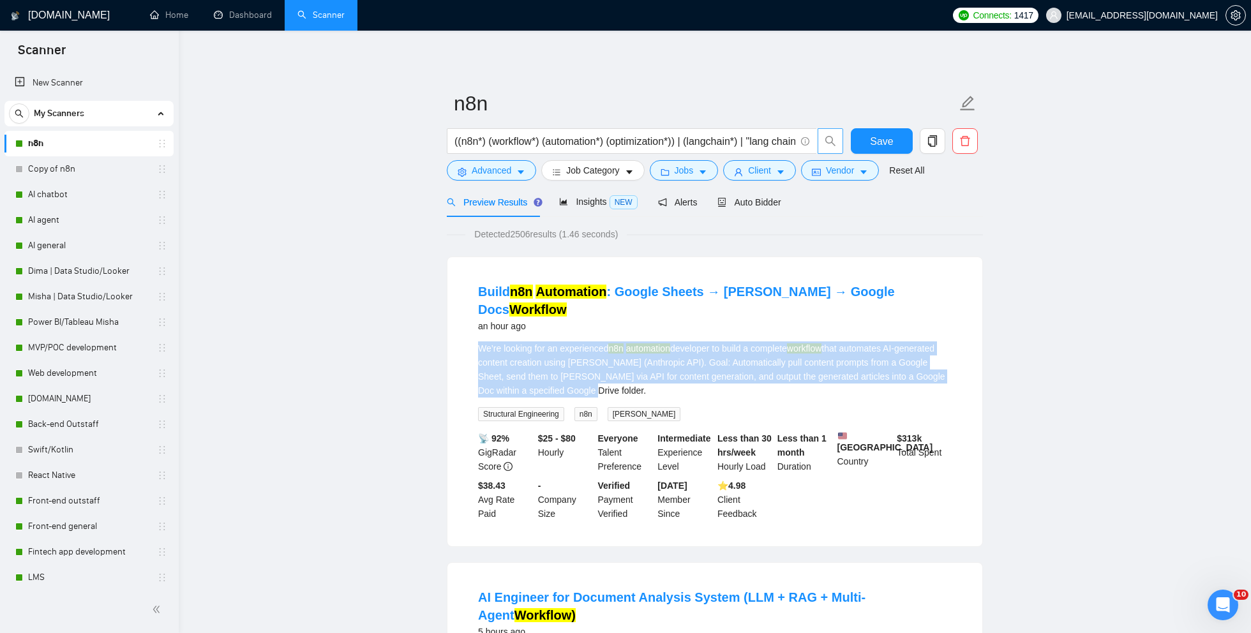
drag, startPoint x: 474, startPoint y: 327, endPoint x: 653, endPoint y: 372, distance: 183.8
click at [653, 372] on li "Build n8n Automation : Google Sheets → [PERSON_NAME] API → Google Docs Workflow…" at bounding box center [715, 402] width 504 height 259
copy div "We’re looking for an experienced n8n automation developer to build a complete w…"
click at [653, 372] on div "We’re looking for an experienced n8n automation developer to build a complete w…" at bounding box center [715, 370] width 474 height 56
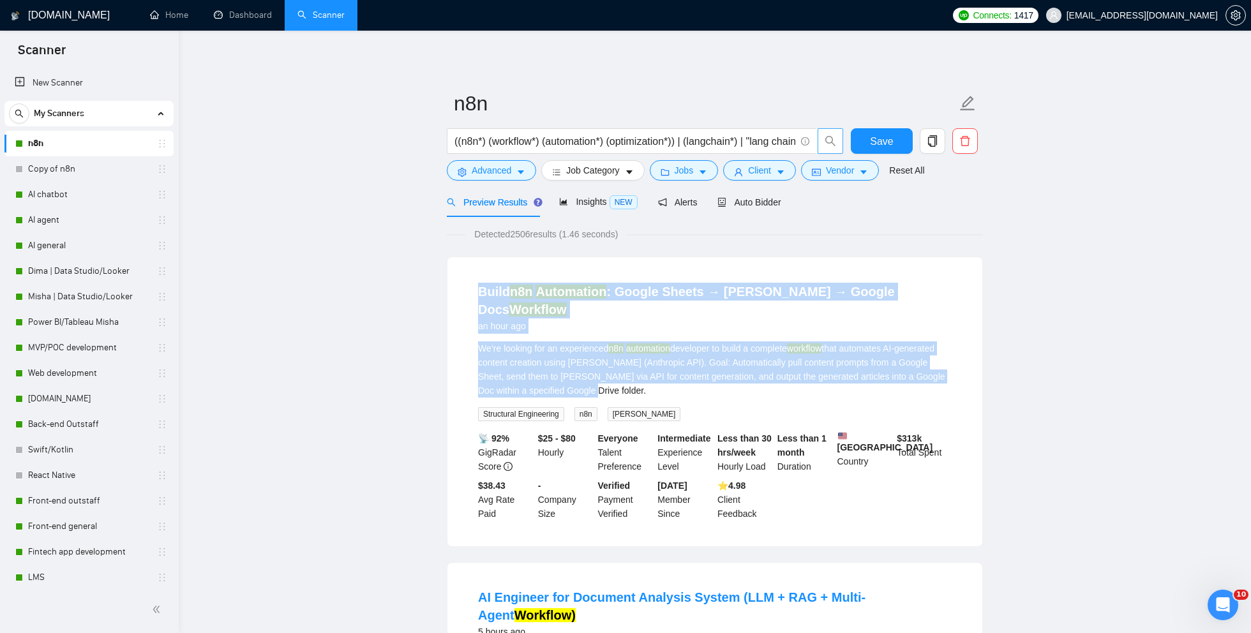
drag, startPoint x: 645, startPoint y: 374, endPoint x: 464, endPoint y: 292, distance: 198.3
click at [464, 292] on li "Build n8n Automation : Google Sheets → [PERSON_NAME] API → Google Docs Workflow…" at bounding box center [715, 402] width 504 height 259
copy li "Build n8n Automation : Google Sheets → [PERSON_NAME] API → Google Docs Workflow…"
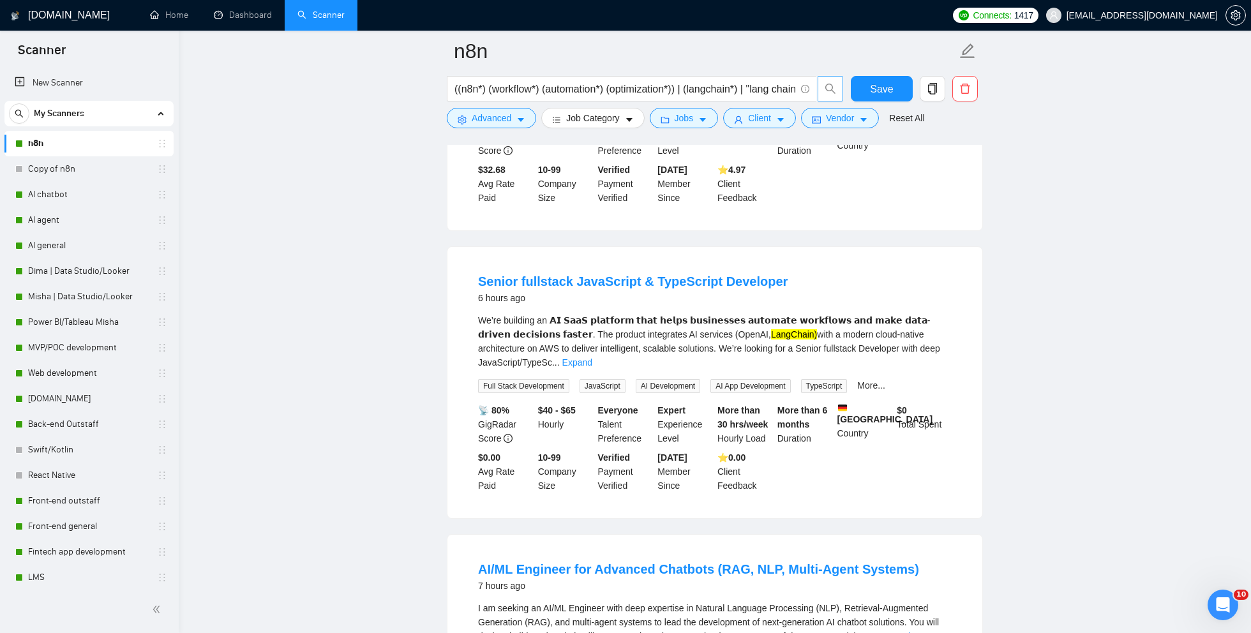
scroll to position [621, 0]
